Goal: Task Accomplishment & Management: Use online tool/utility

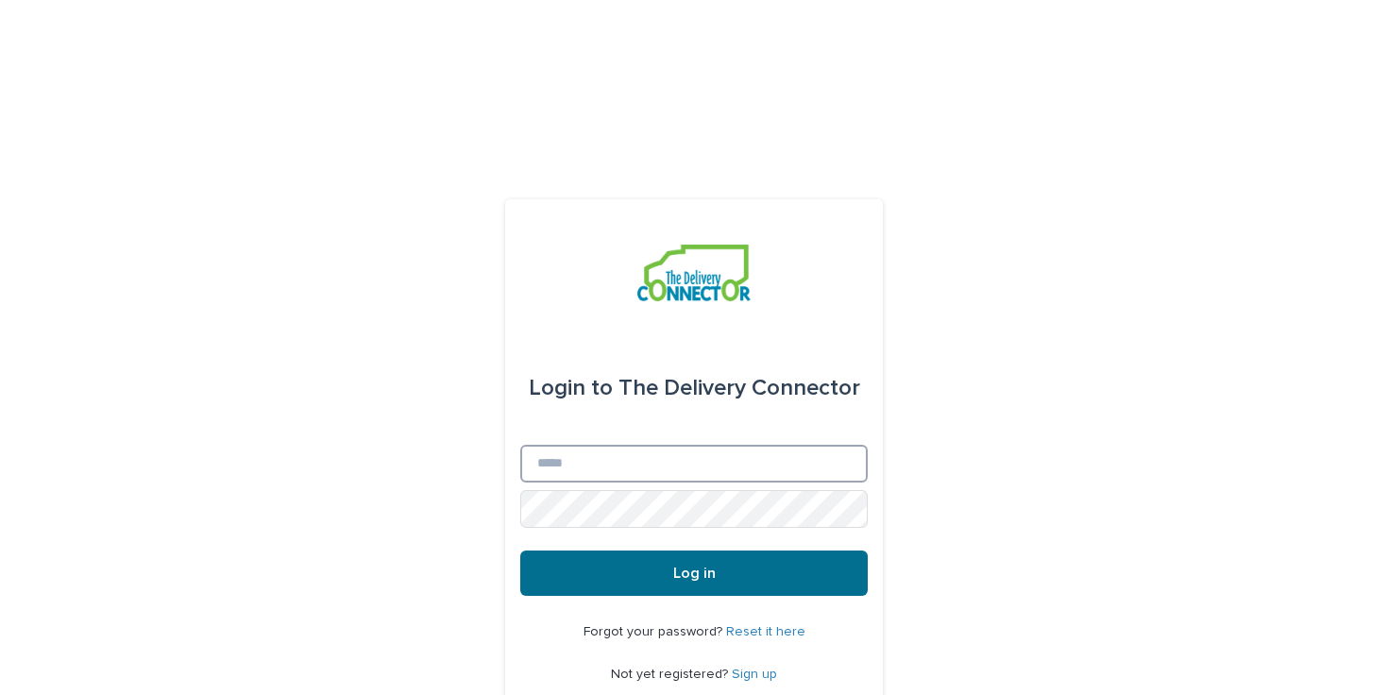
type input "**********"
click at [662, 550] on button "Log in" at bounding box center [693, 572] width 347 height 45
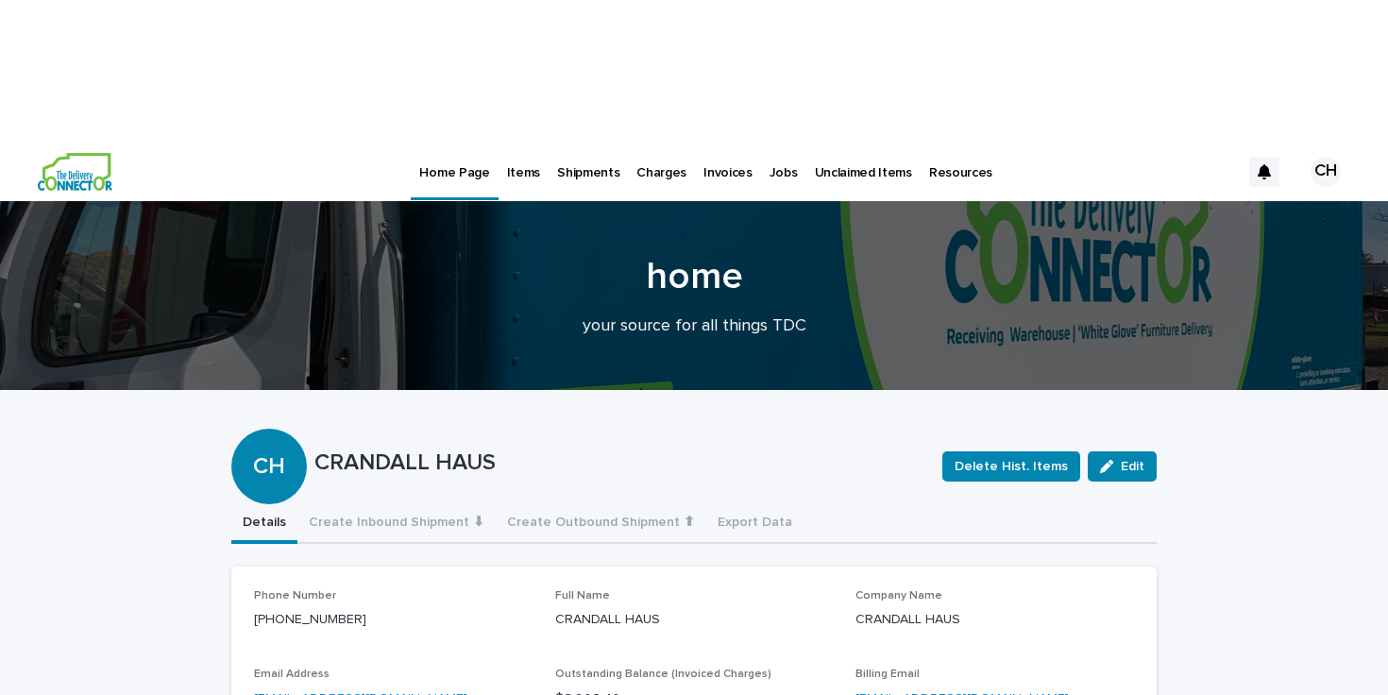
click at [769, 142] on p "Jobs" at bounding box center [783, 162] width 28 height 40
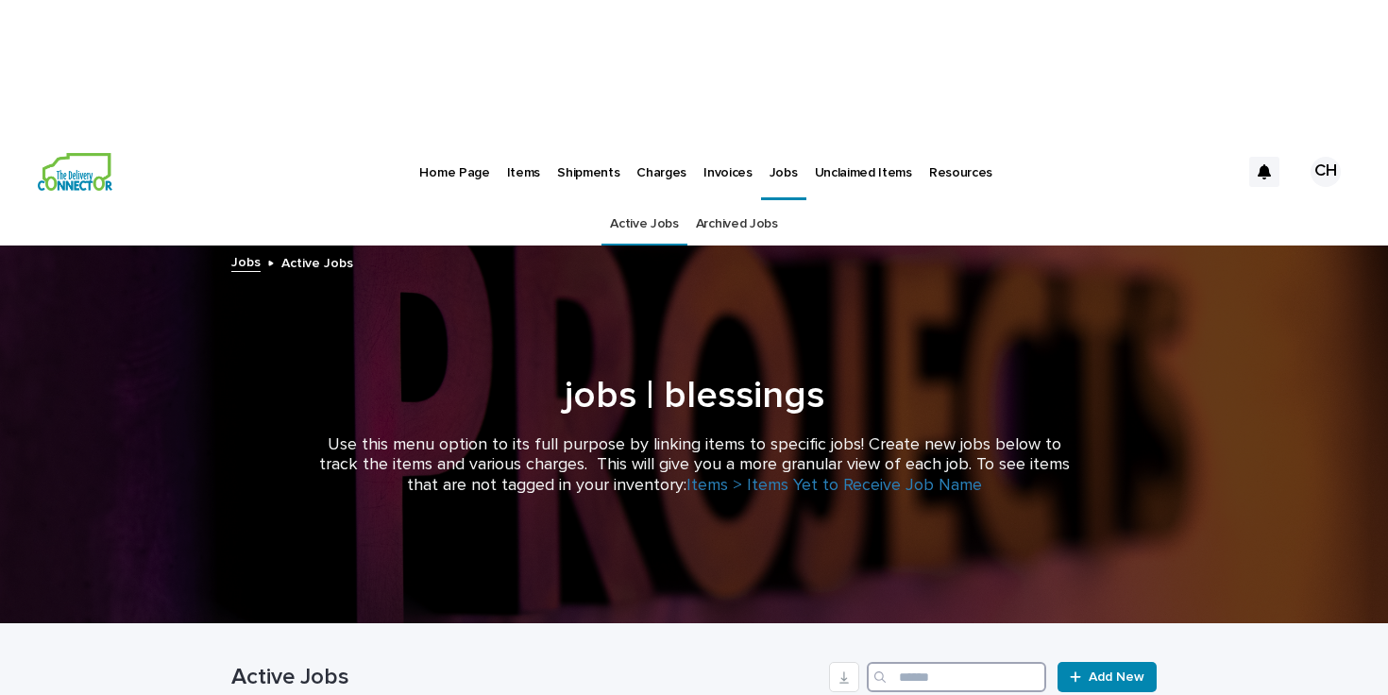
click at [977, 662] on input "Search" at bounding box center [956, 677] width 179 height 30
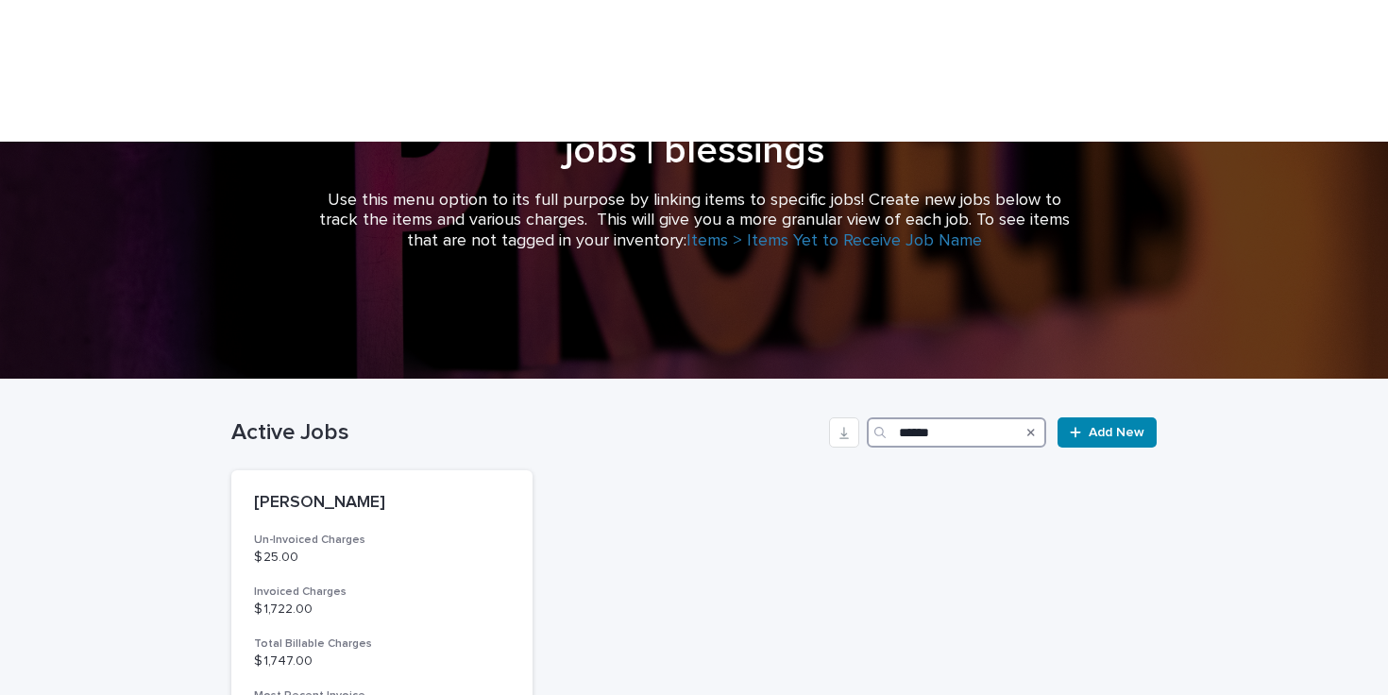
scroll to position [250, 0]
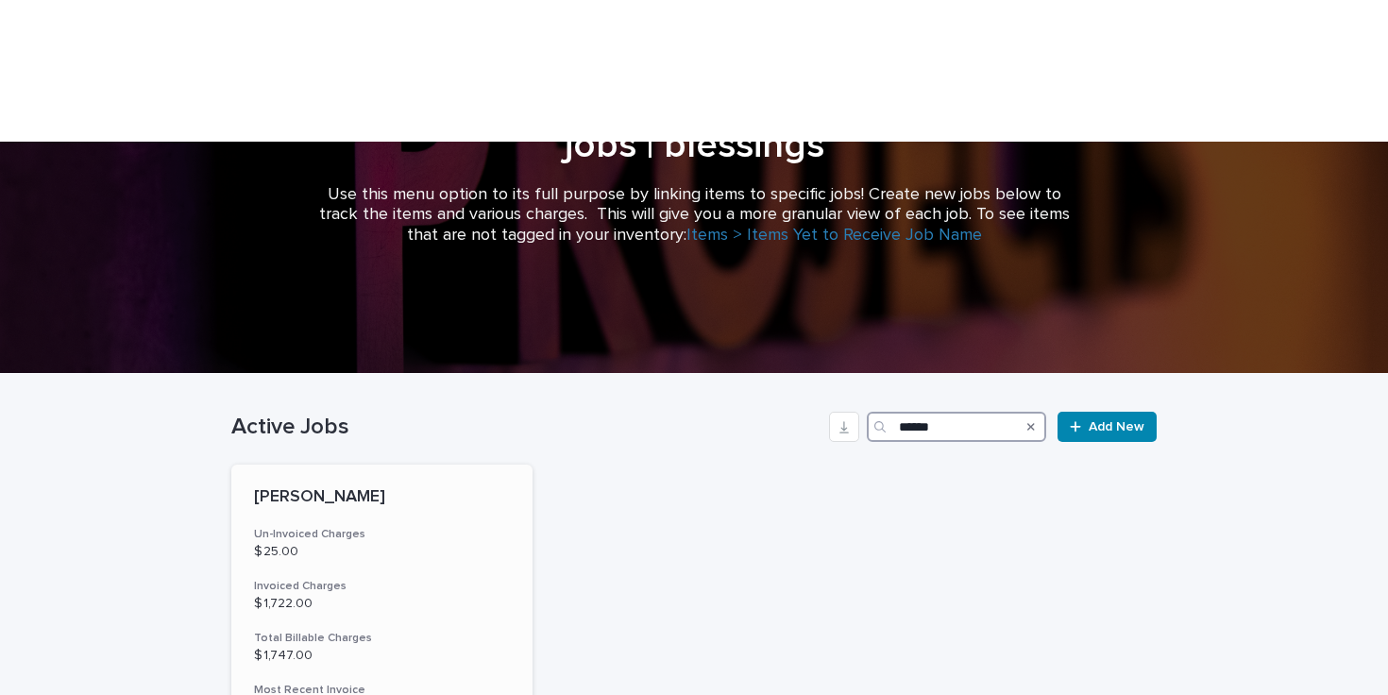
type input "******"
click at [452, 596] on p "$ 1,722.00" at bounding box center [382, 604] width 256 height 16
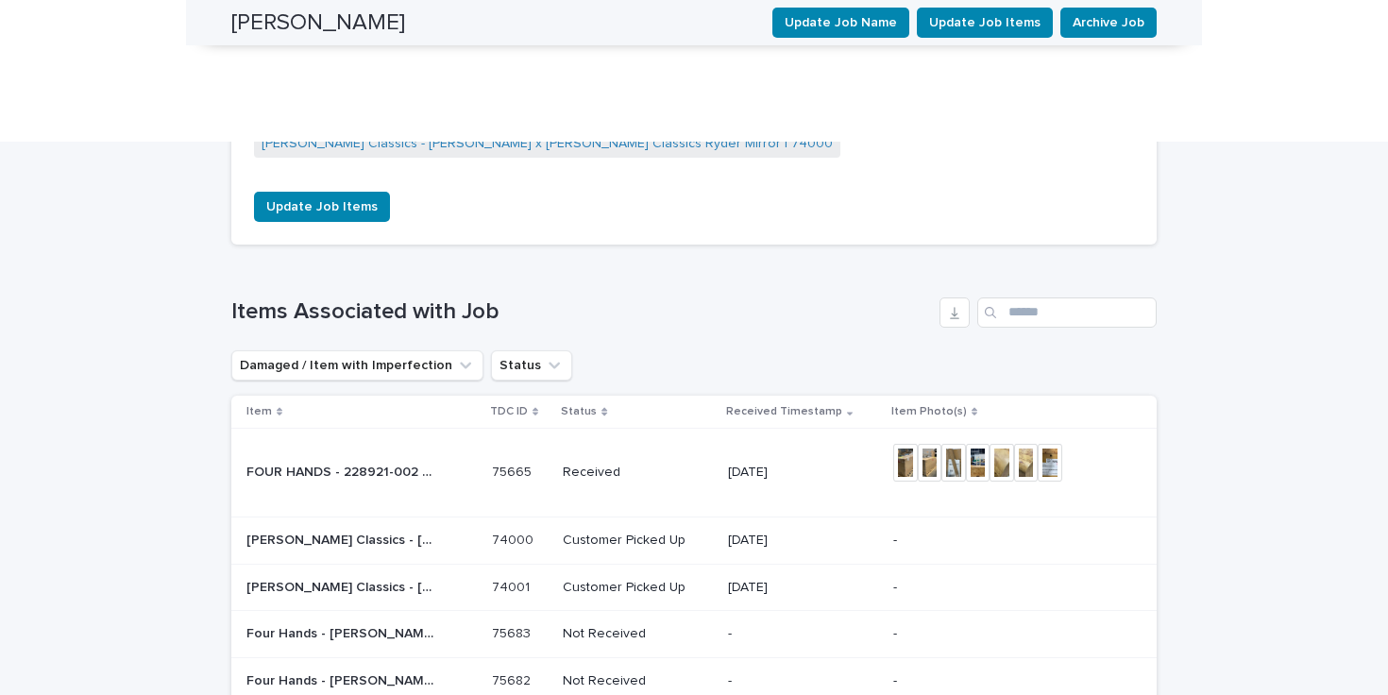
scroll to position [1573, 0]
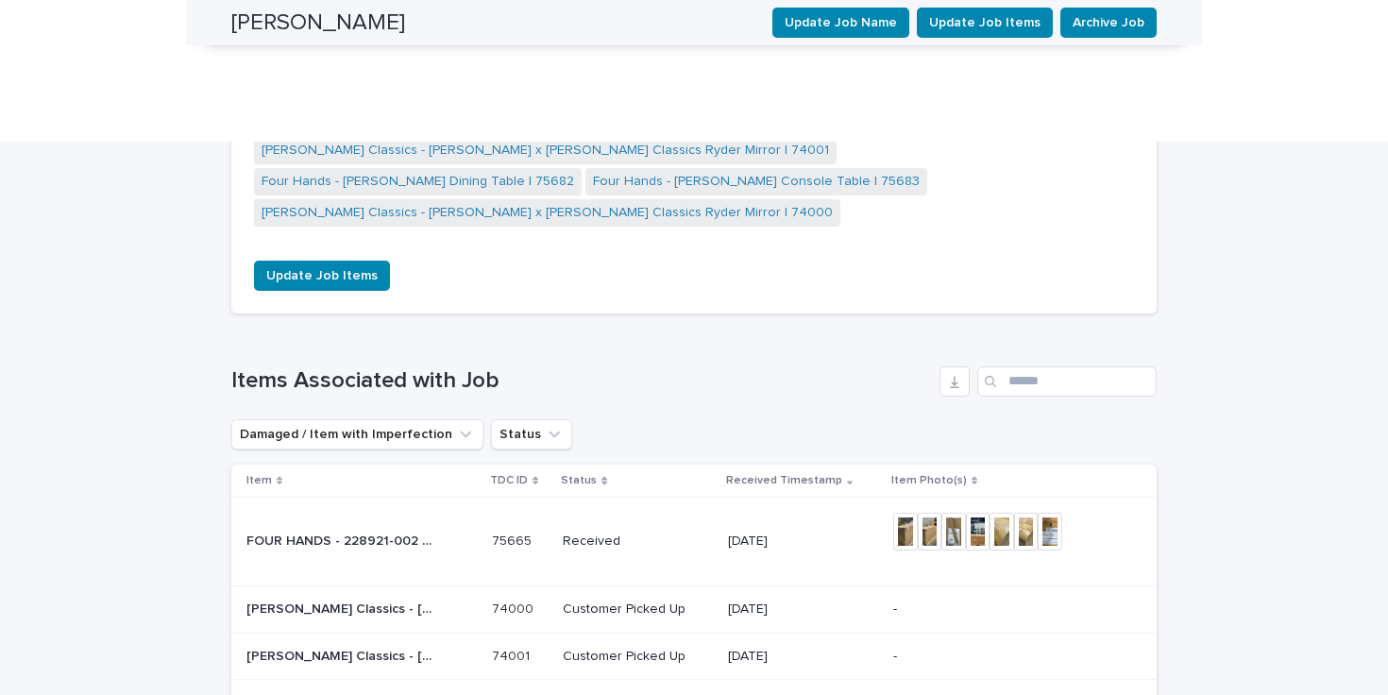
click at [852, 533] on p "[DATE]" at bounding box center [803, 541] width 150 height 16
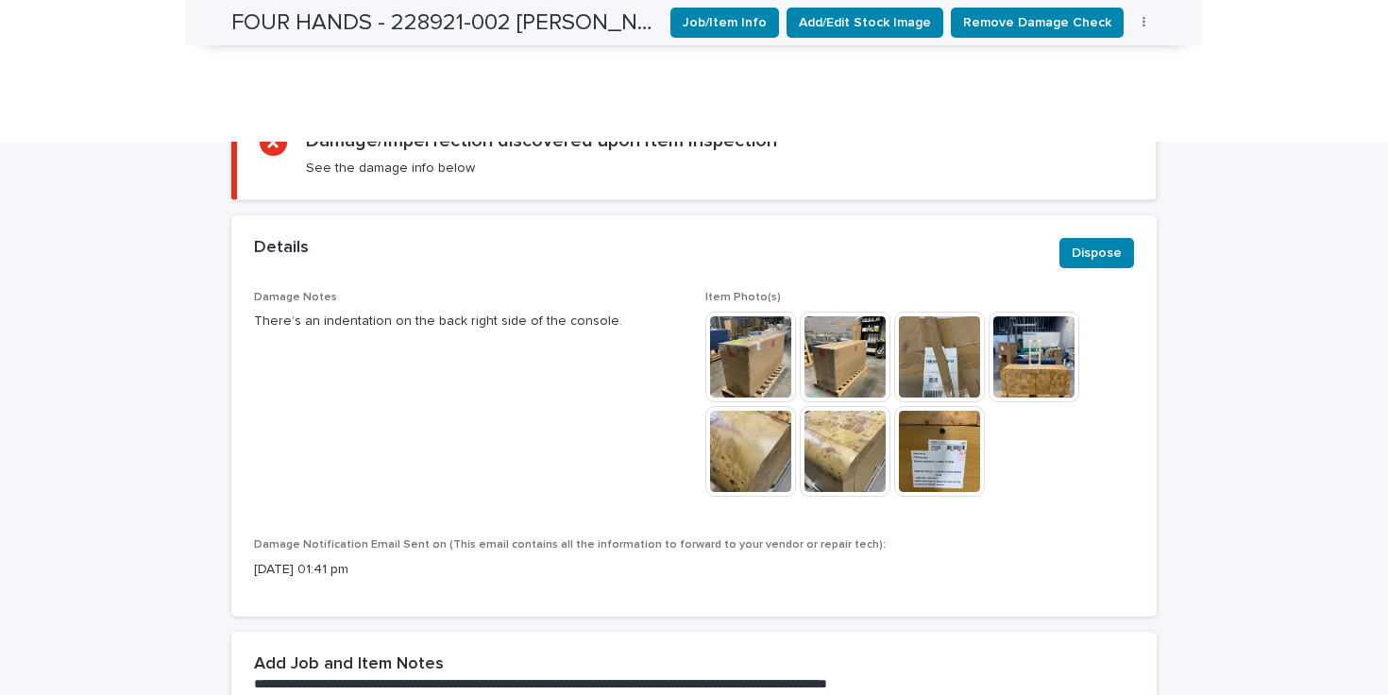
scroll to position [652, 0]
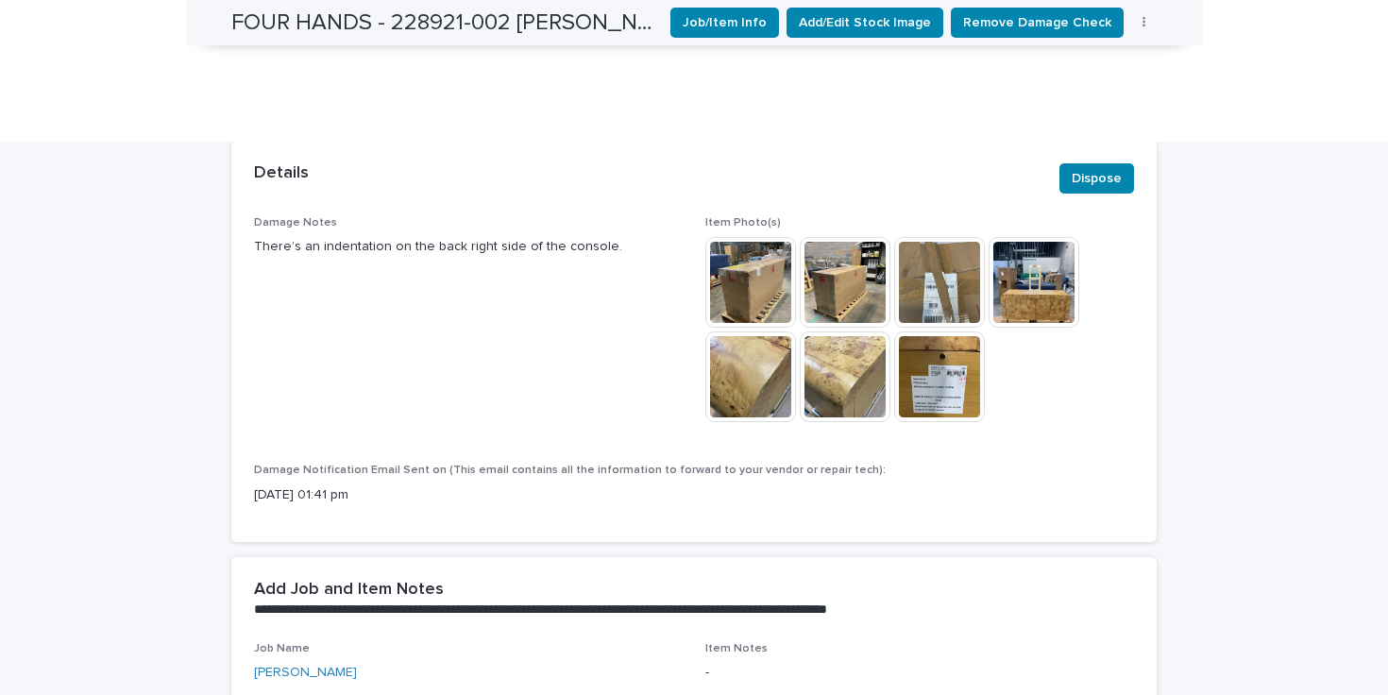
click at [743, 331] on img at bounding box center [750, 376] width 91 height 91
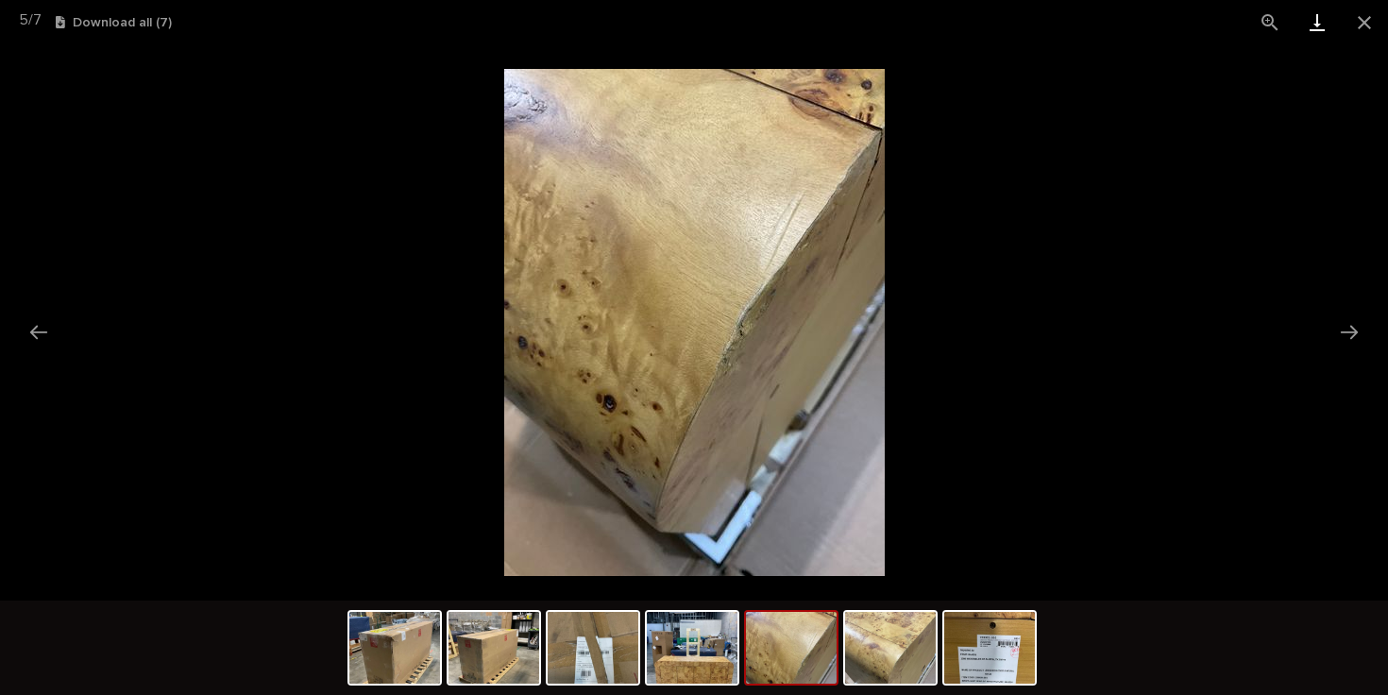
click at [1320, 15] on link "Download" at bounding box center [1316, 22] width 47 height 44
click at [24, 335] on button "Previous slide" at bounding box center [39, 331] width 40 height 37
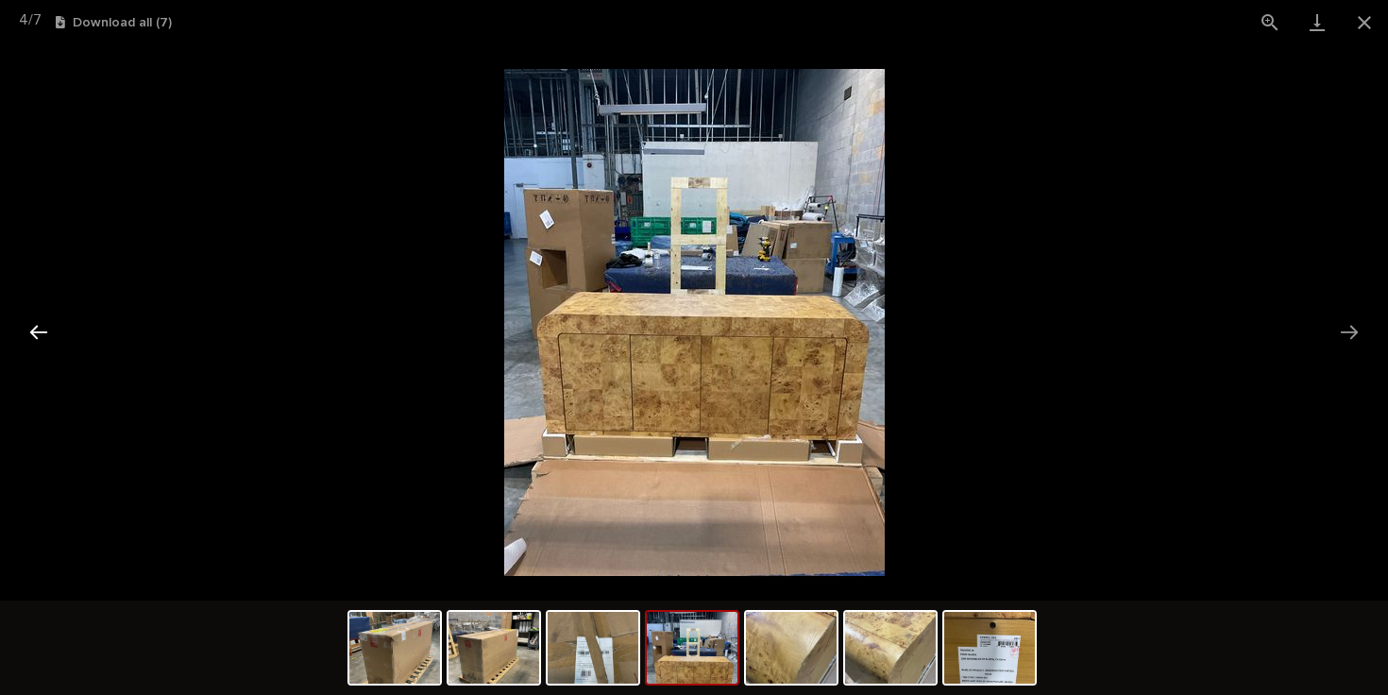
click at [24, 335] on button "Previous slide" at bounding box center [39, 331] width 40 height 37
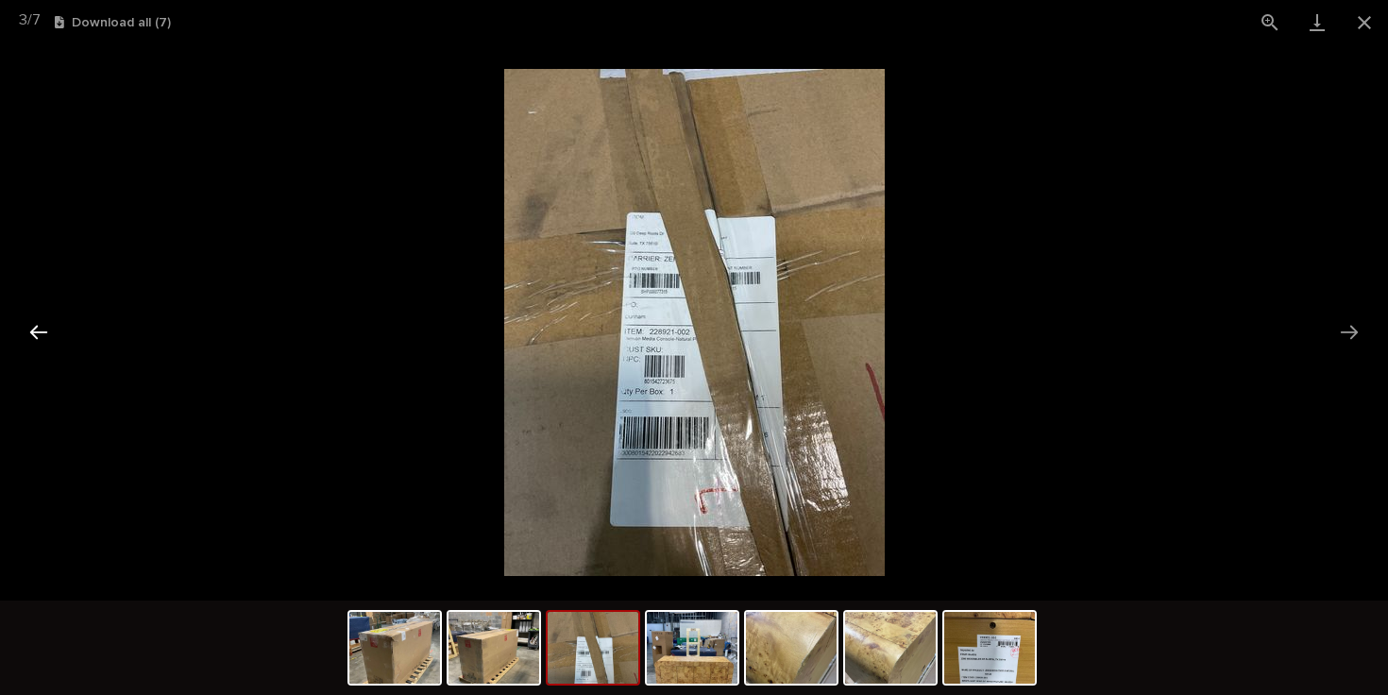
click at [42, 335] on button "Previous slide" at bounding box center [39, 331] width 40 height 37
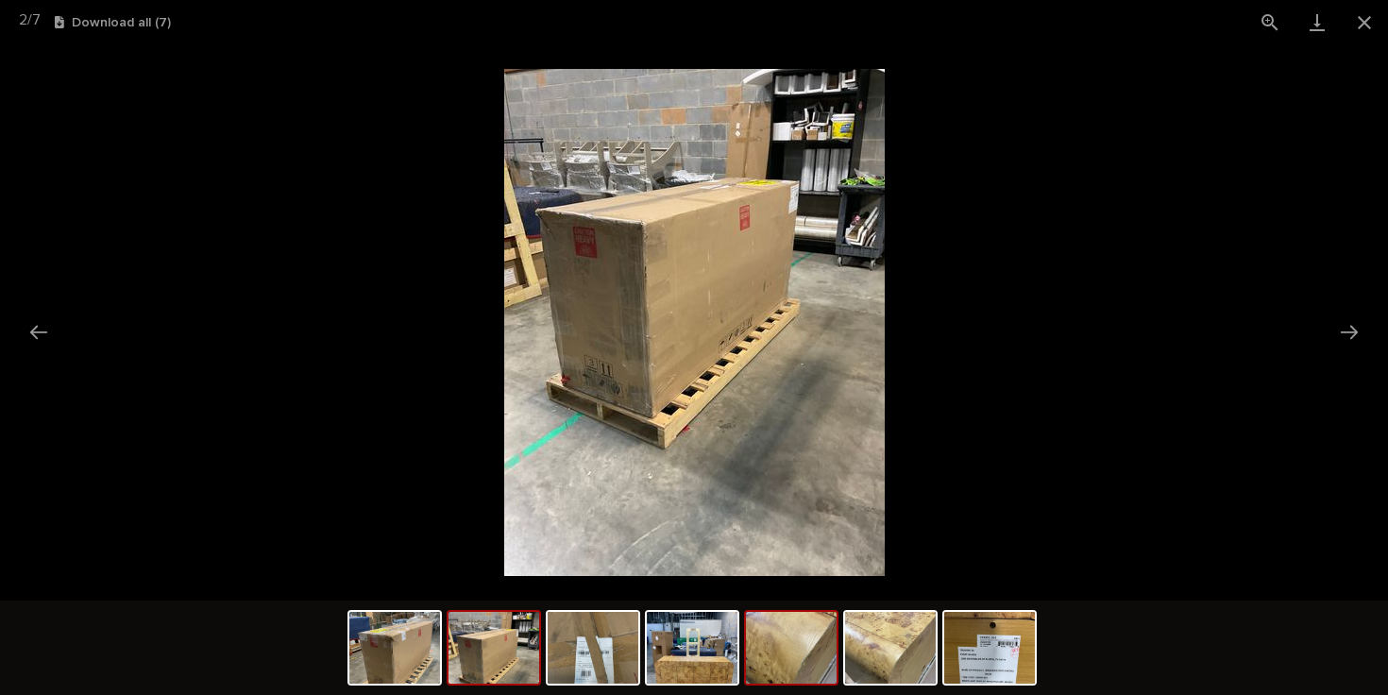
click at [818, 647] on img at bounding box center [791, 648] width 91 height 72
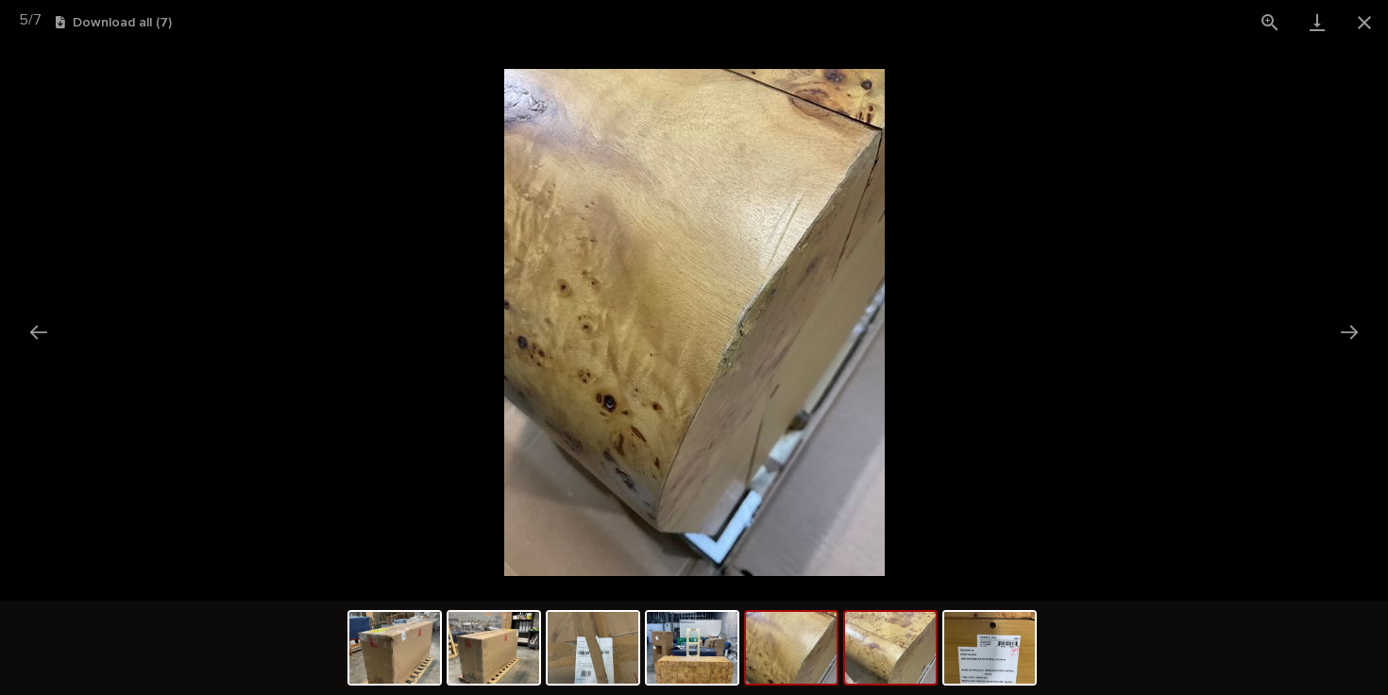
click at [882, 662] on img at bounding box center [890, 648] width 91 height 72
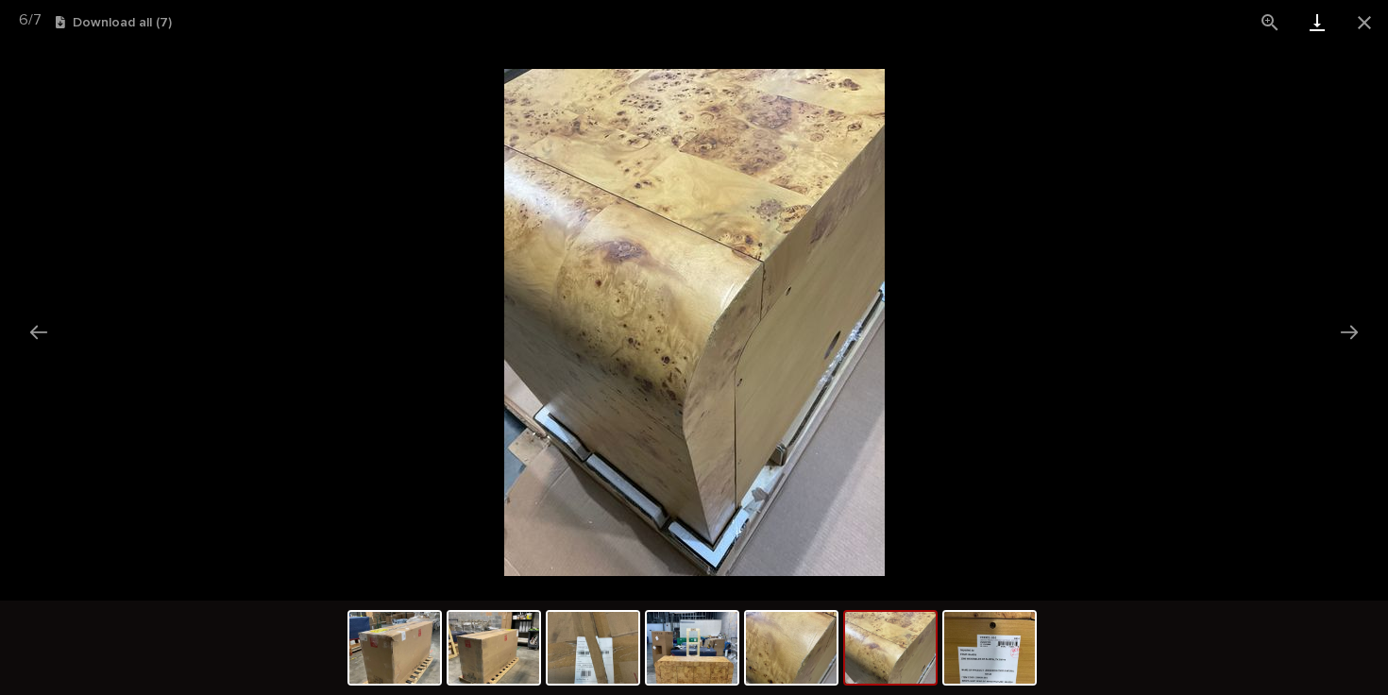
click at [1321, 21] on link "Download" at bounding box center [1316, 22] width 47 height 44
click at [979, 663] on img at bounding box center [989, 648] width 91 height 72
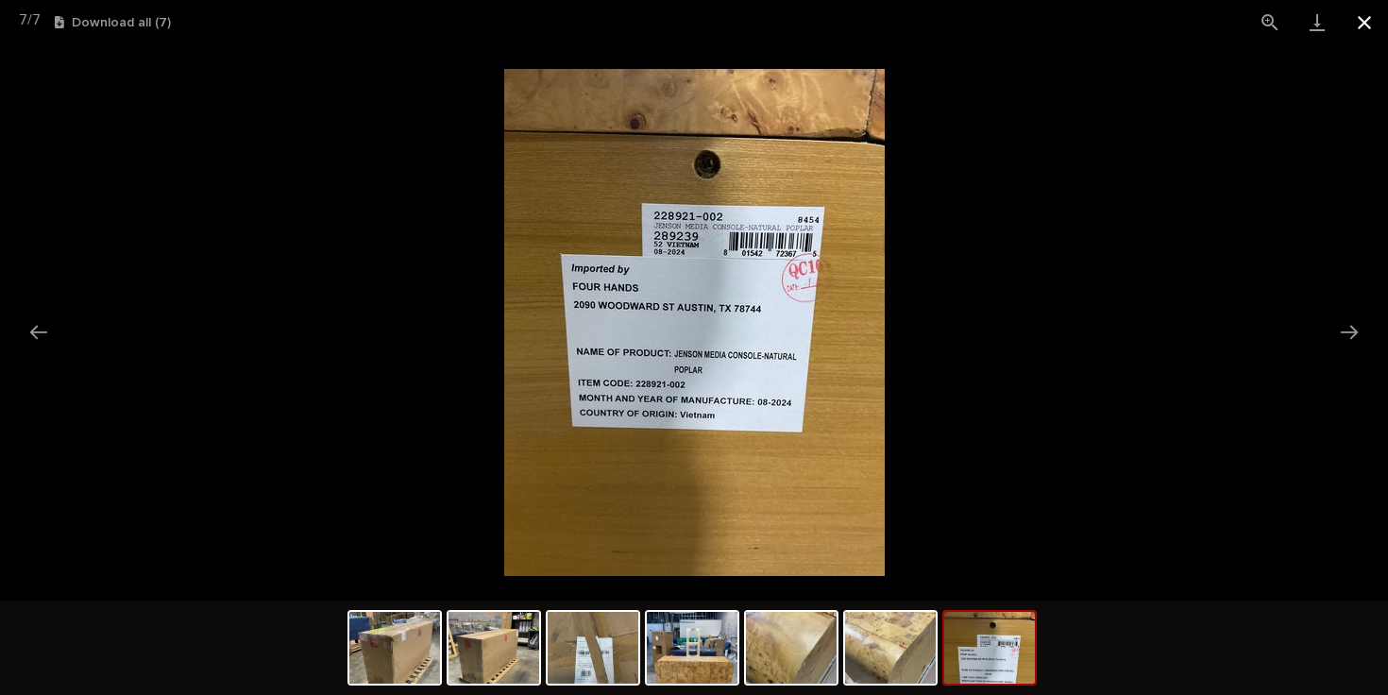
click at [1368, 17] on button "Close gallery" at bounding box center [1364, 22] width 47 height 44
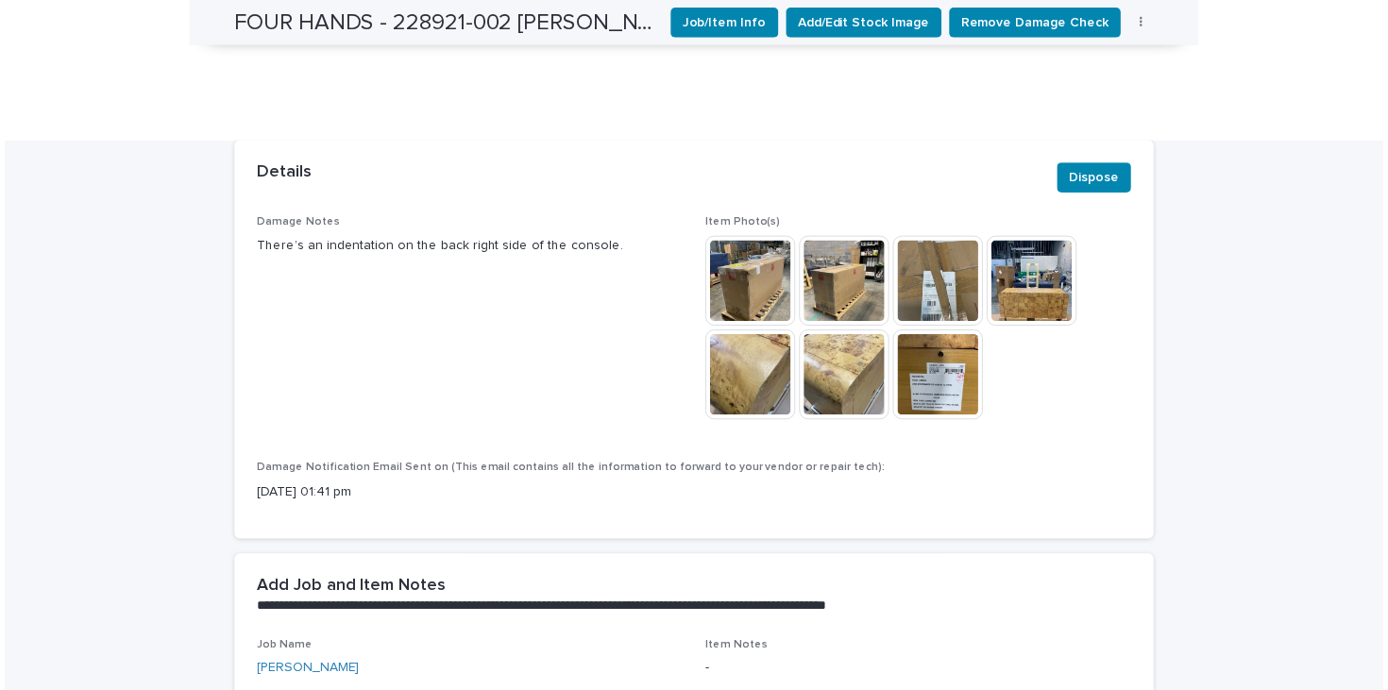
scroll to position [0, 0]
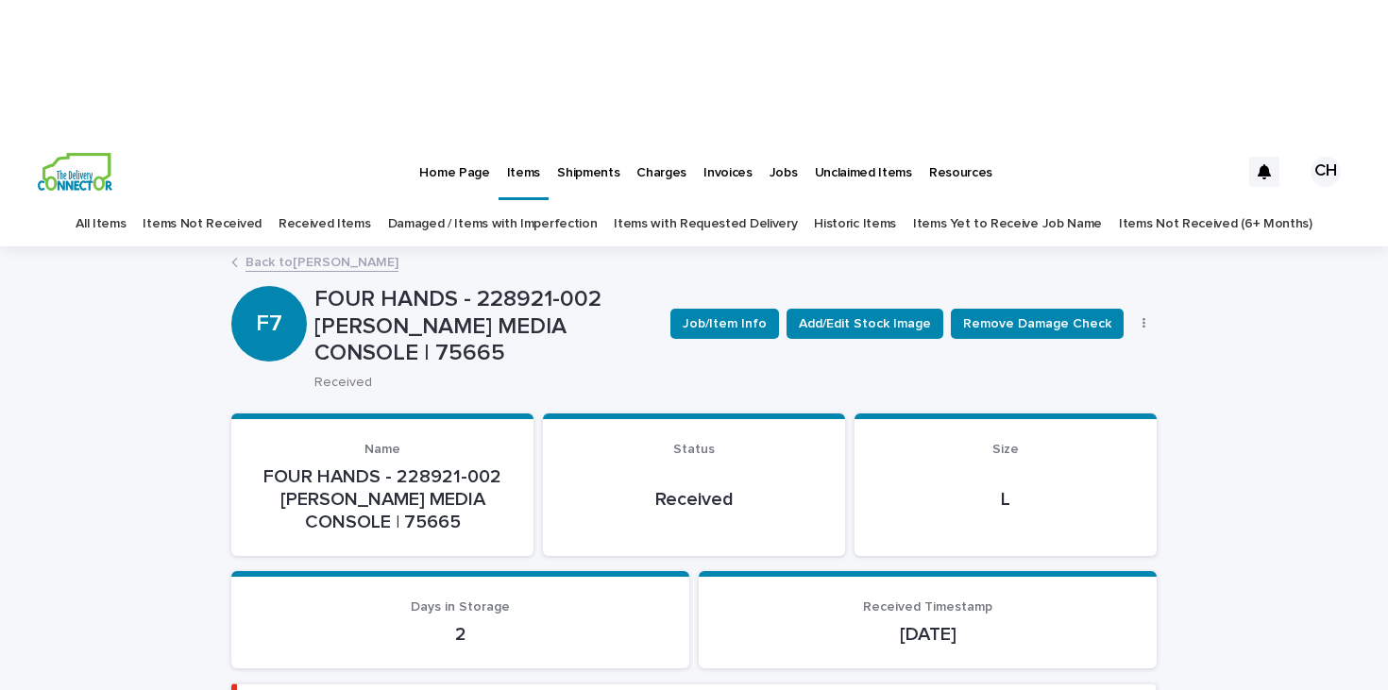
click at [97, 153] on img at bounding box center [75, 172] width 75 height 38
